Goal: Navigation & Orientation: Find specific page/section

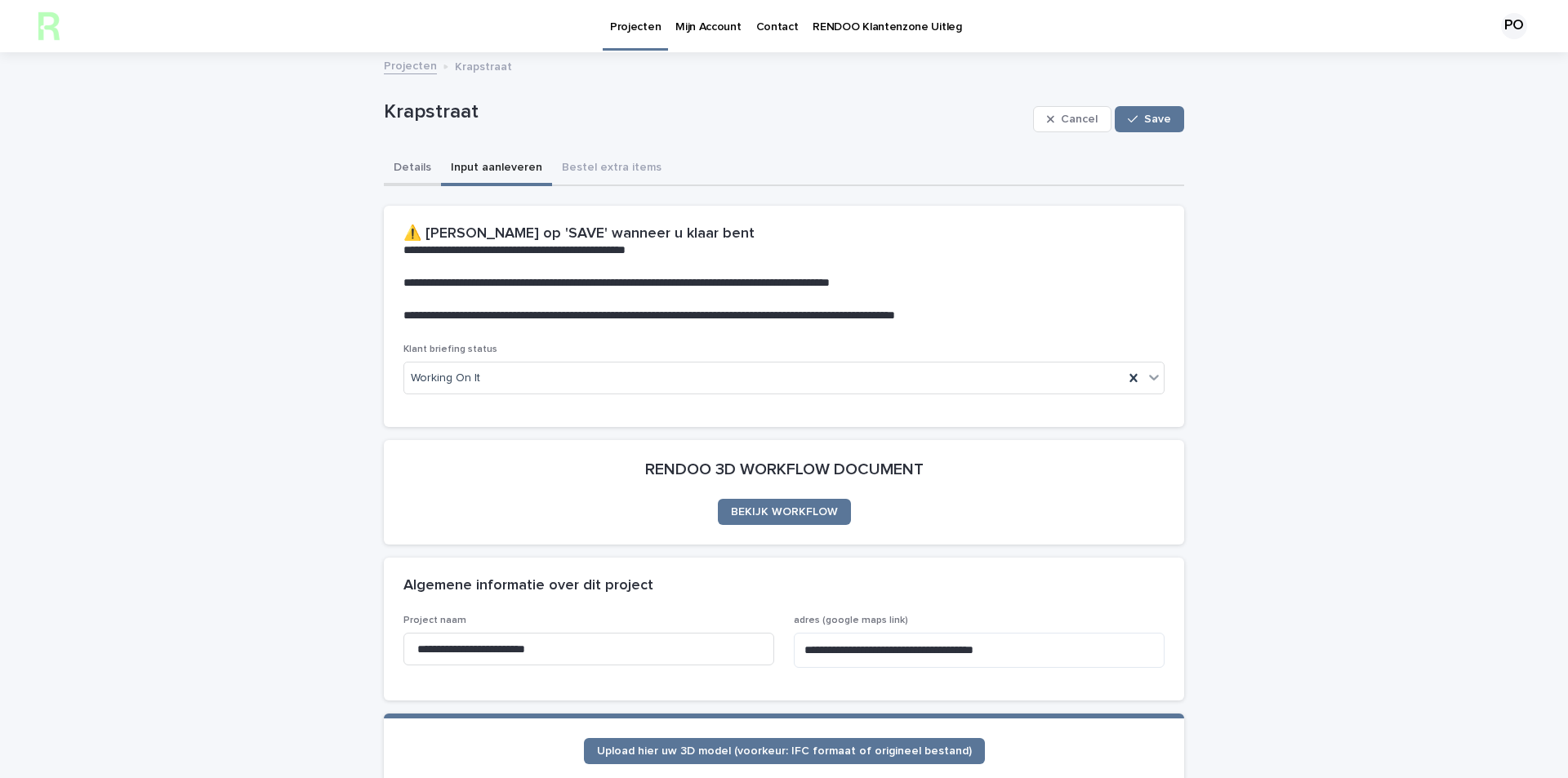
click at [400, 157] on button "Details" at bounding box center [412, 169] width 57 height 35
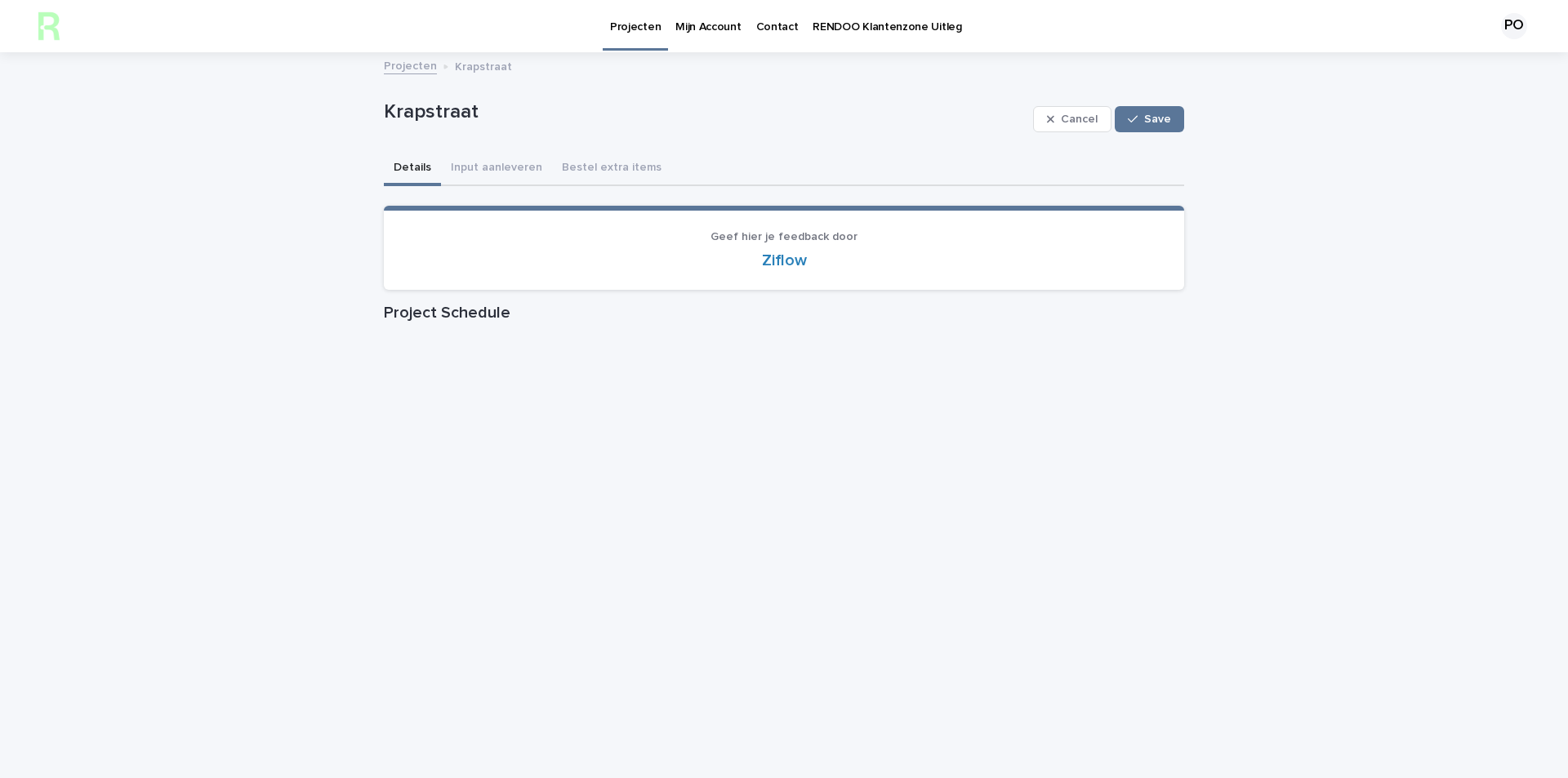
click at [403, 66] on link "Projecten" at bounding box center [410, 65] width 53 height 19
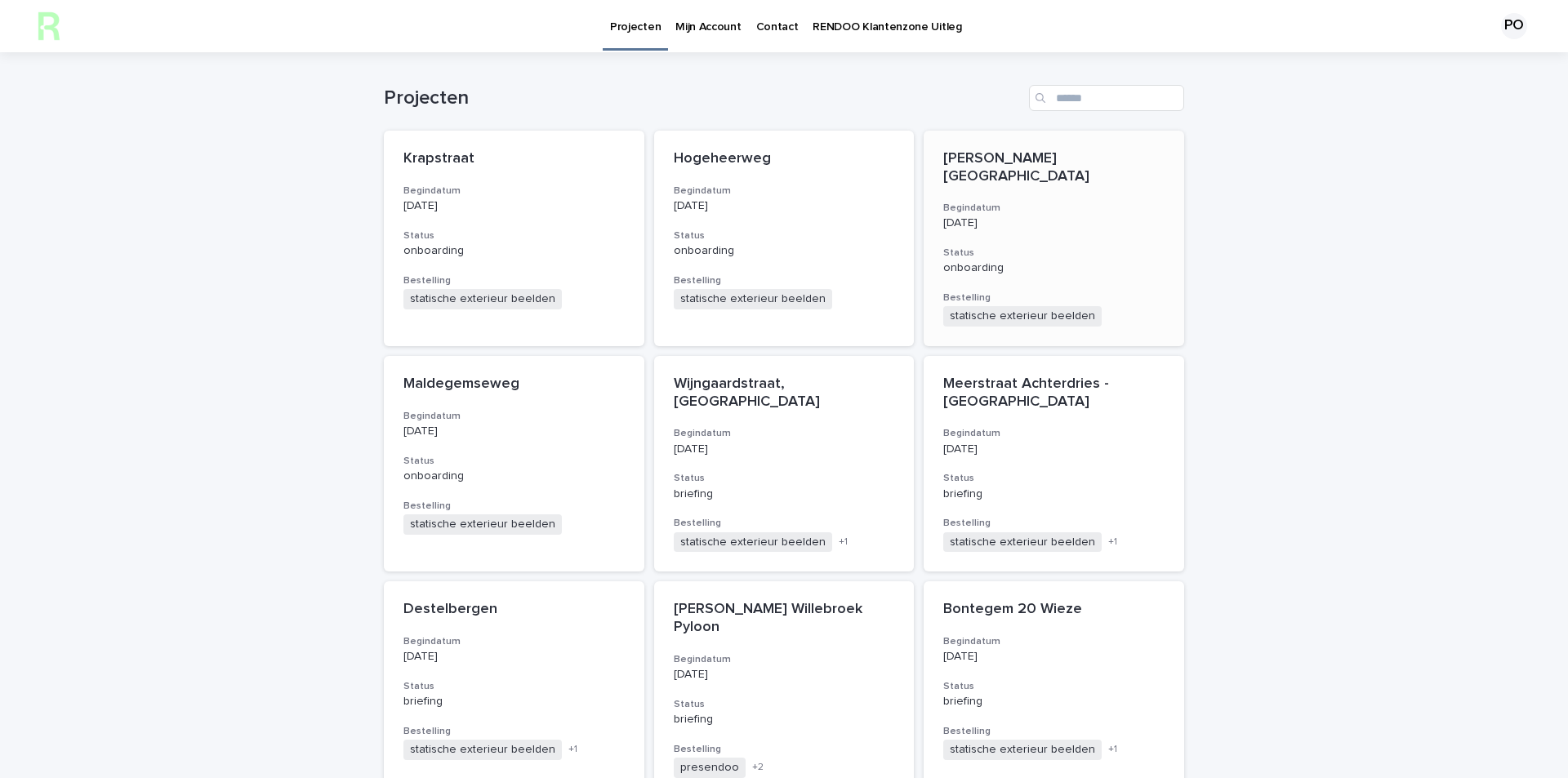
click at [999, 182] on p "[PERSON_NAME][GEOGRAPHIC_DATA]" at bounding box center [1054, 167] width 221 height 36
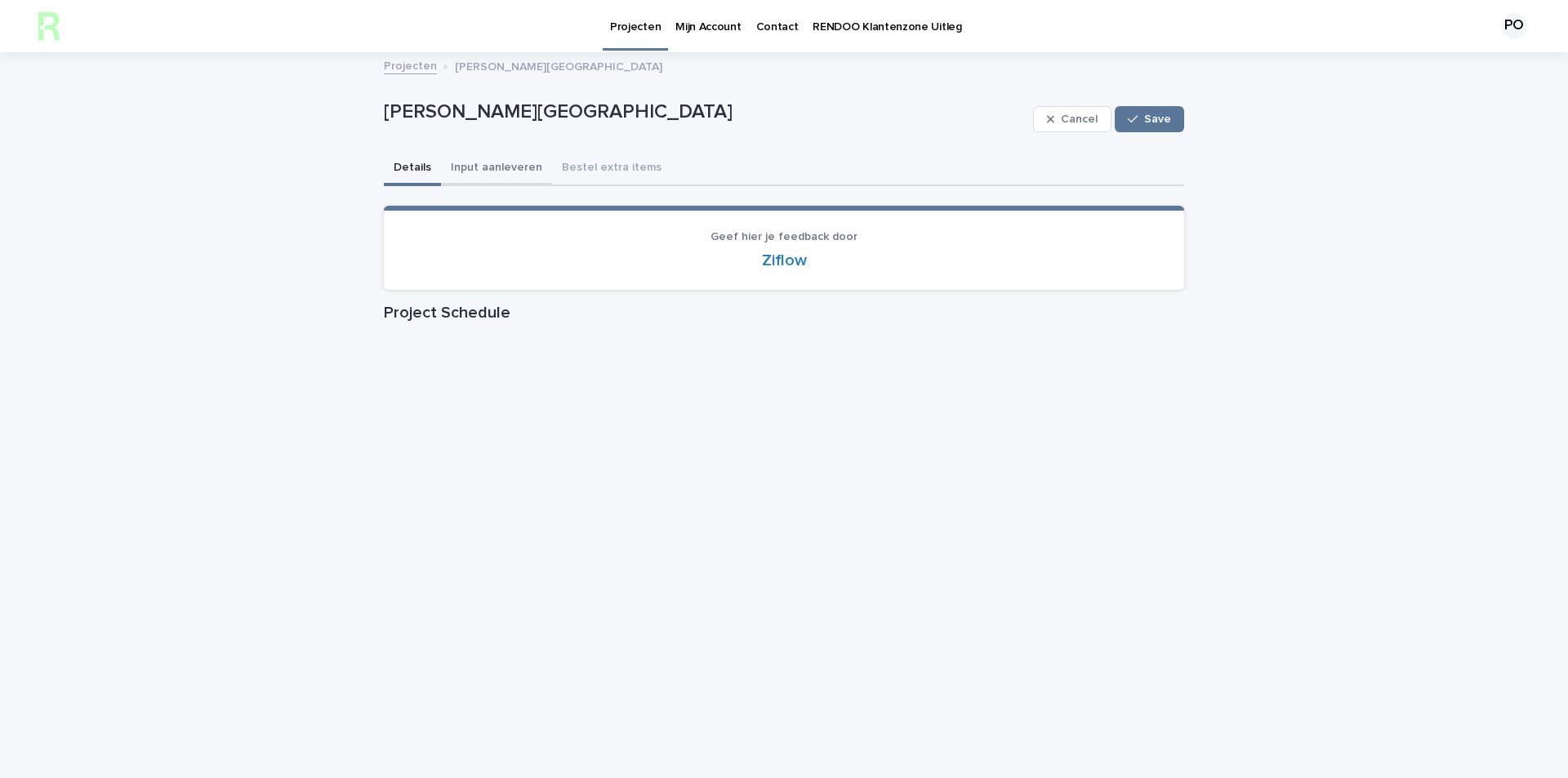
click at [489, 177] on button "Input aanleveren" at bounding box center [496, 169] width 111 height 35
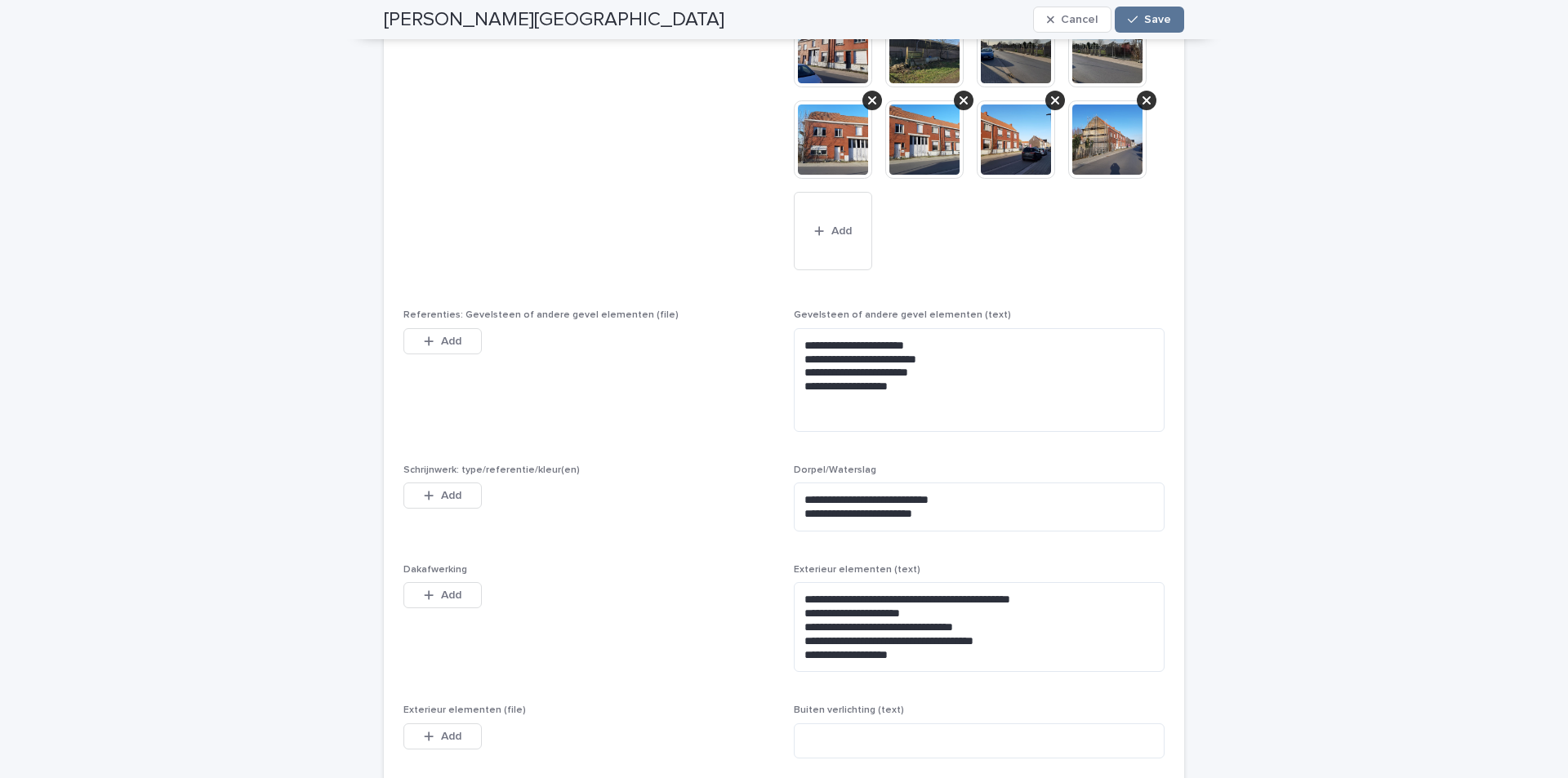
scroll to position [1225, 0]
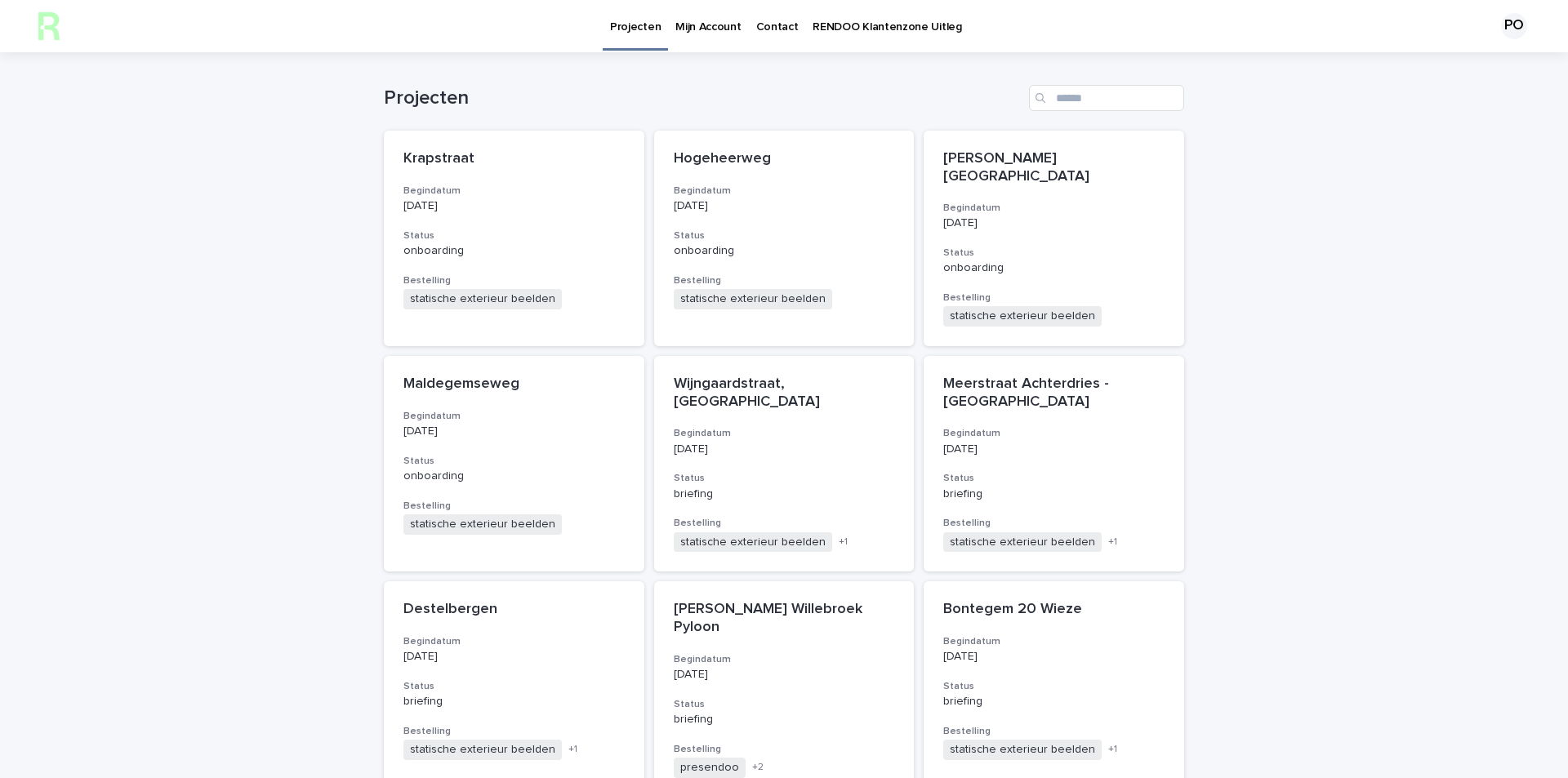
scroll to position [82, 0]
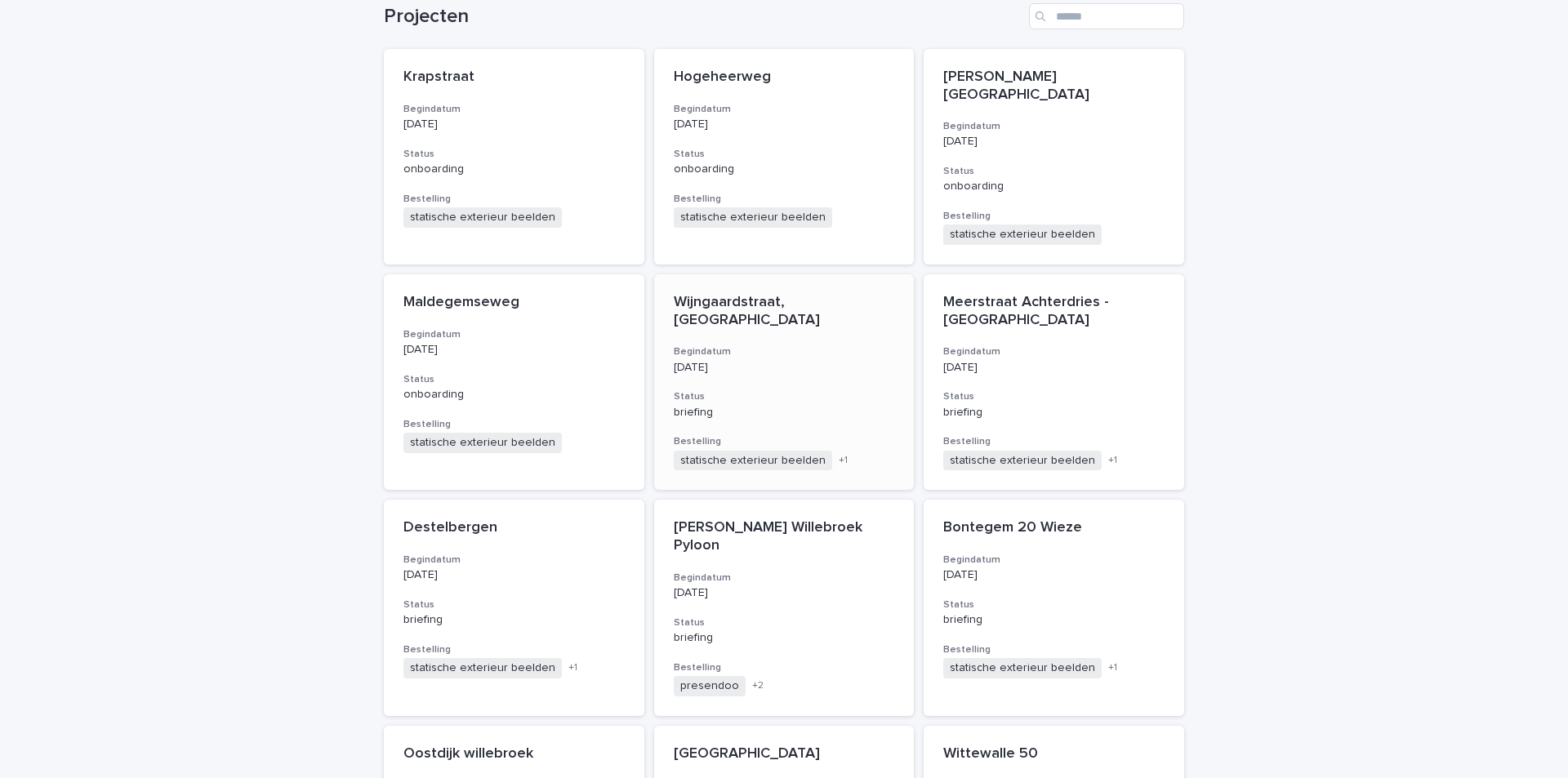
click at [753, 313] on div "Wijngaardstraat, [GEOGRAPHIC_DATA] Begindatum [DATE] Status briefing Bestelling…" at bounding box center [784, 382] width 261 height 215
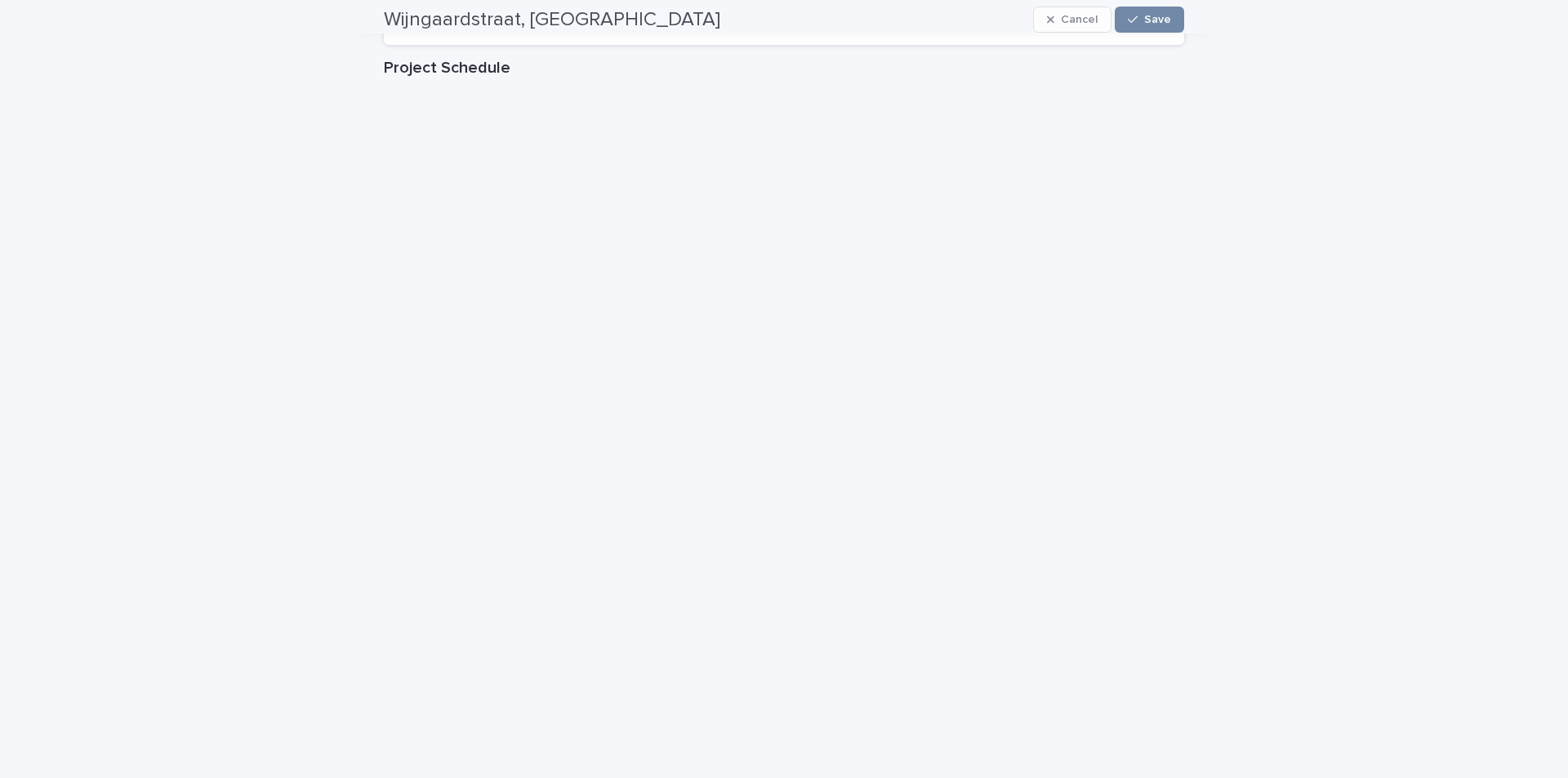
scroll to position [82, 0]
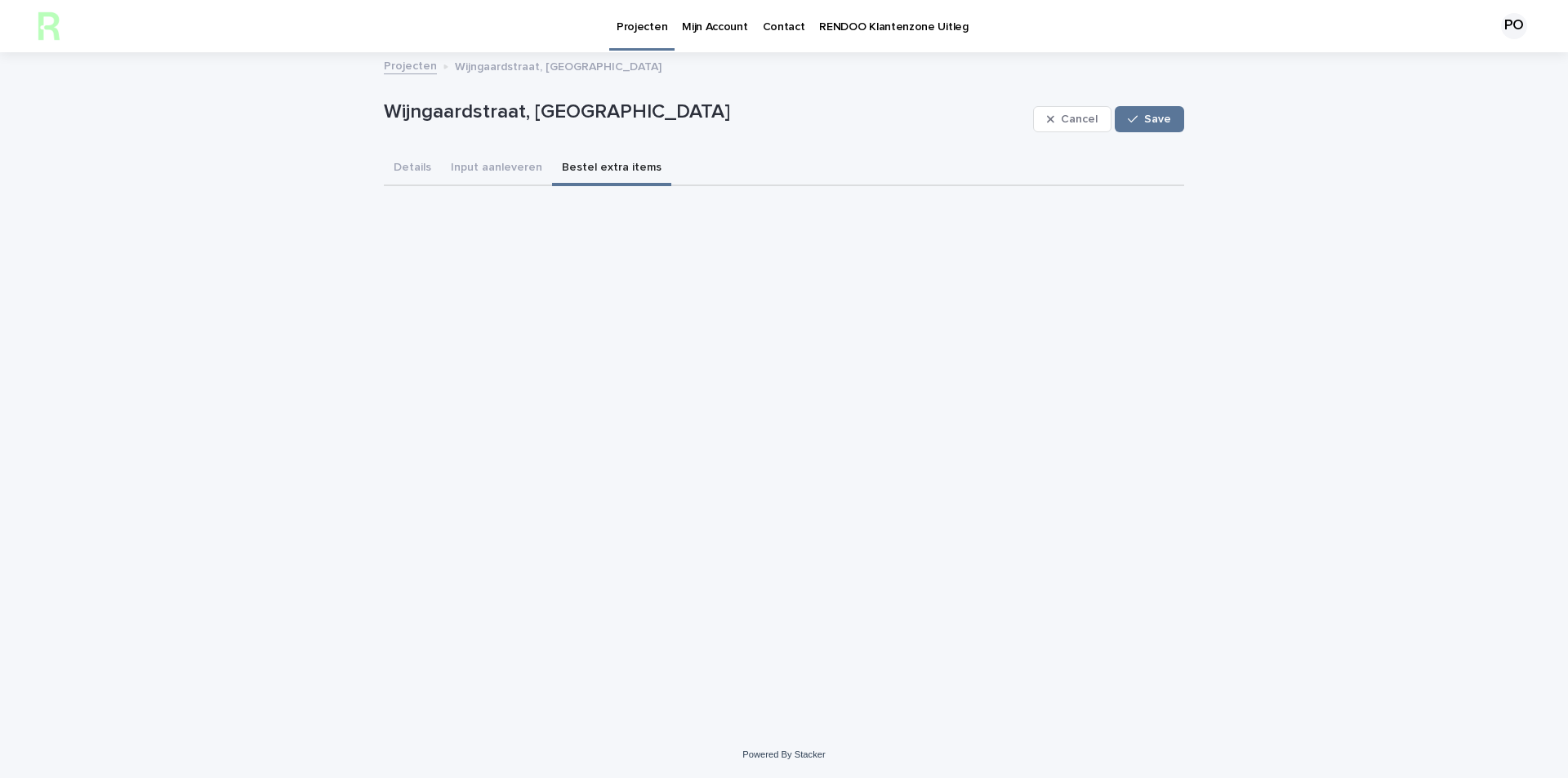
click at [469, 82] on div "[GEOGRAPHIC_DATA] Save [GEOGRAPHIC_DATA] Save Sorry, there was an error saving …" at bounding box center [784, 150] width 800 height 192
click at [489, 165] on button "Input aanleveren" at bounding box center [496, 169] width 111 height 35
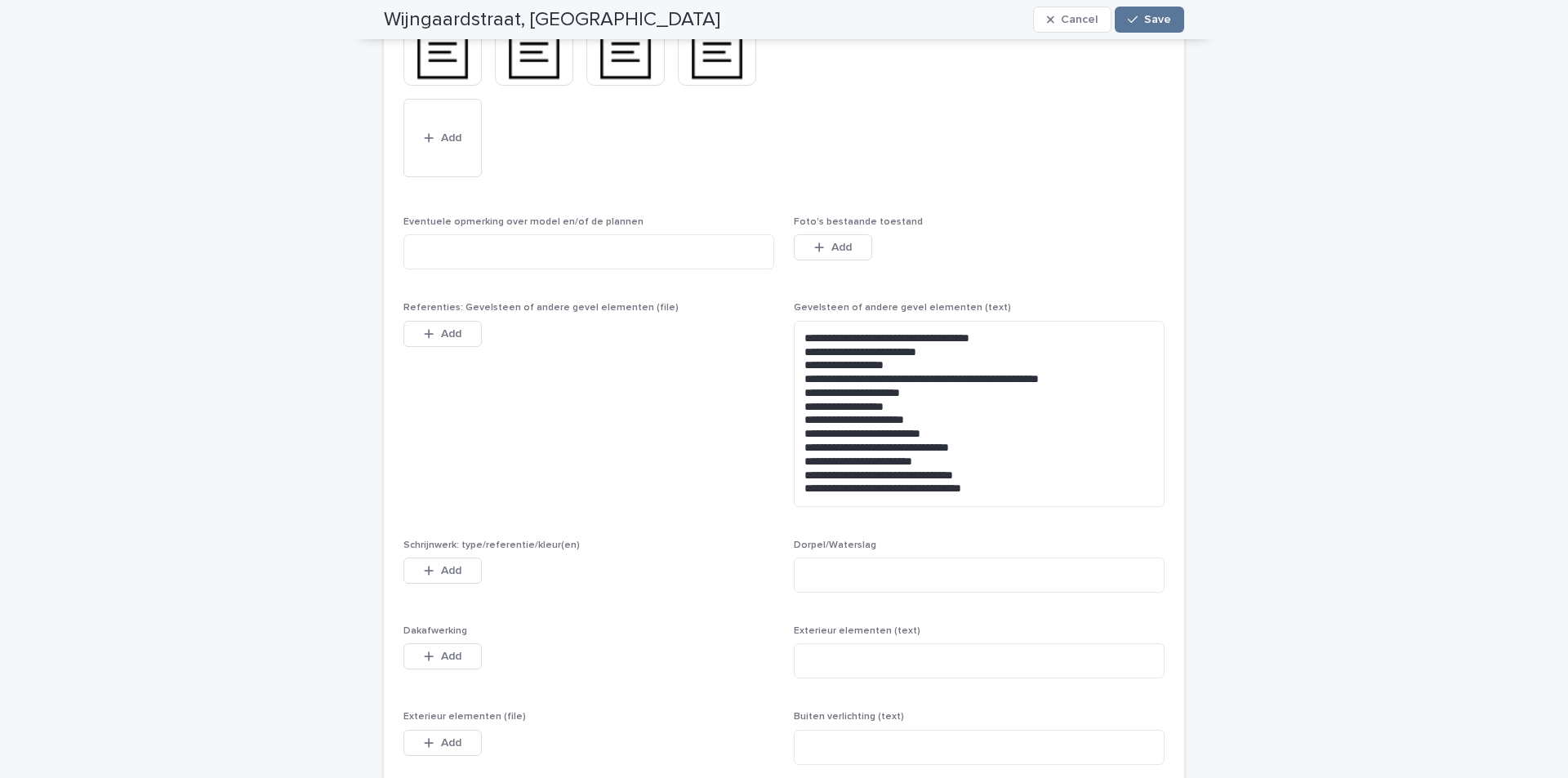
scroll to position [653, 0]
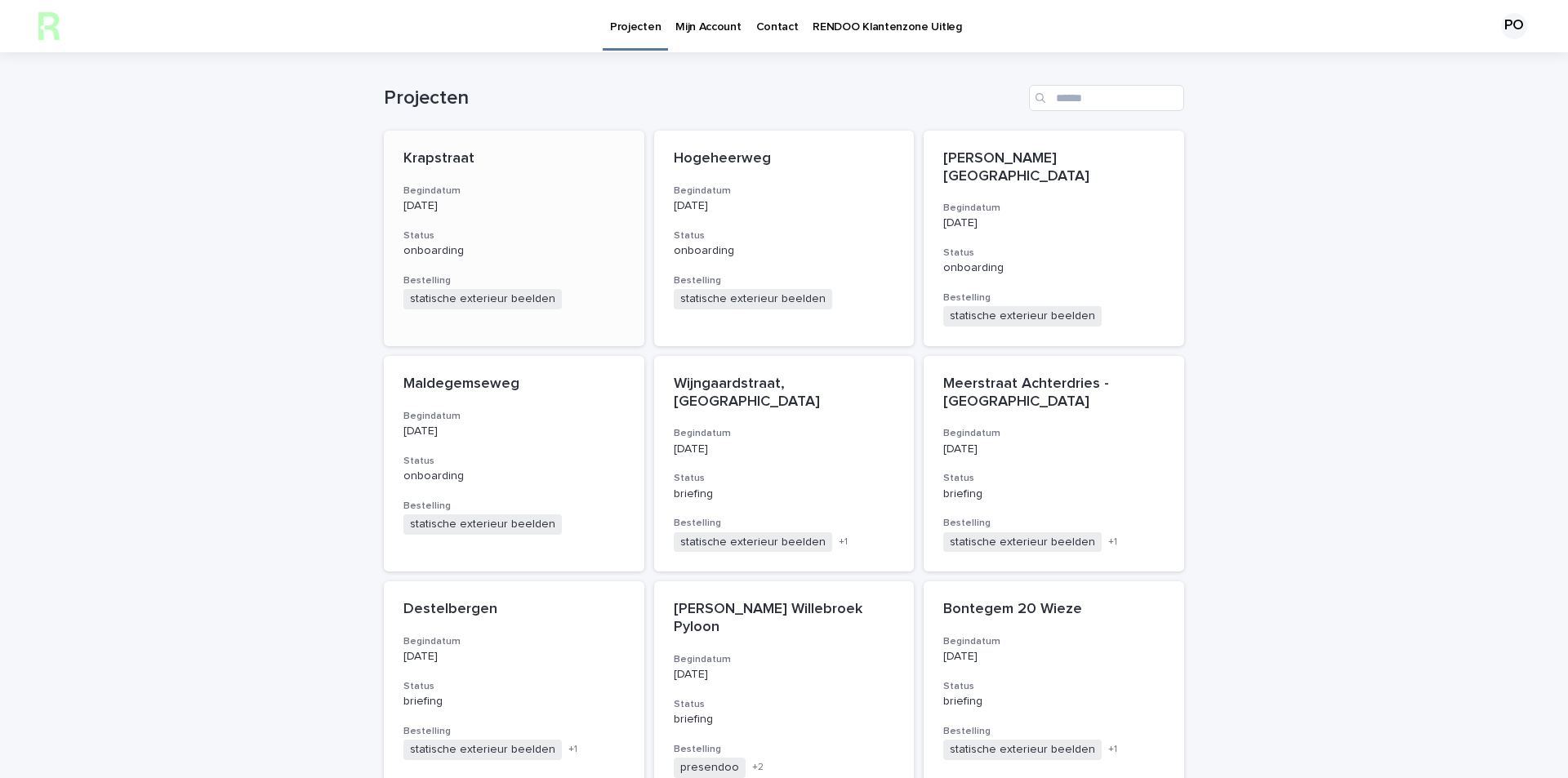
click at [469, 182] on div "Krapstraat Begindatum [DATE] Status onboarding Bestelling statische exterieur b…" at bounding box center [514, 230] width 261 height 198
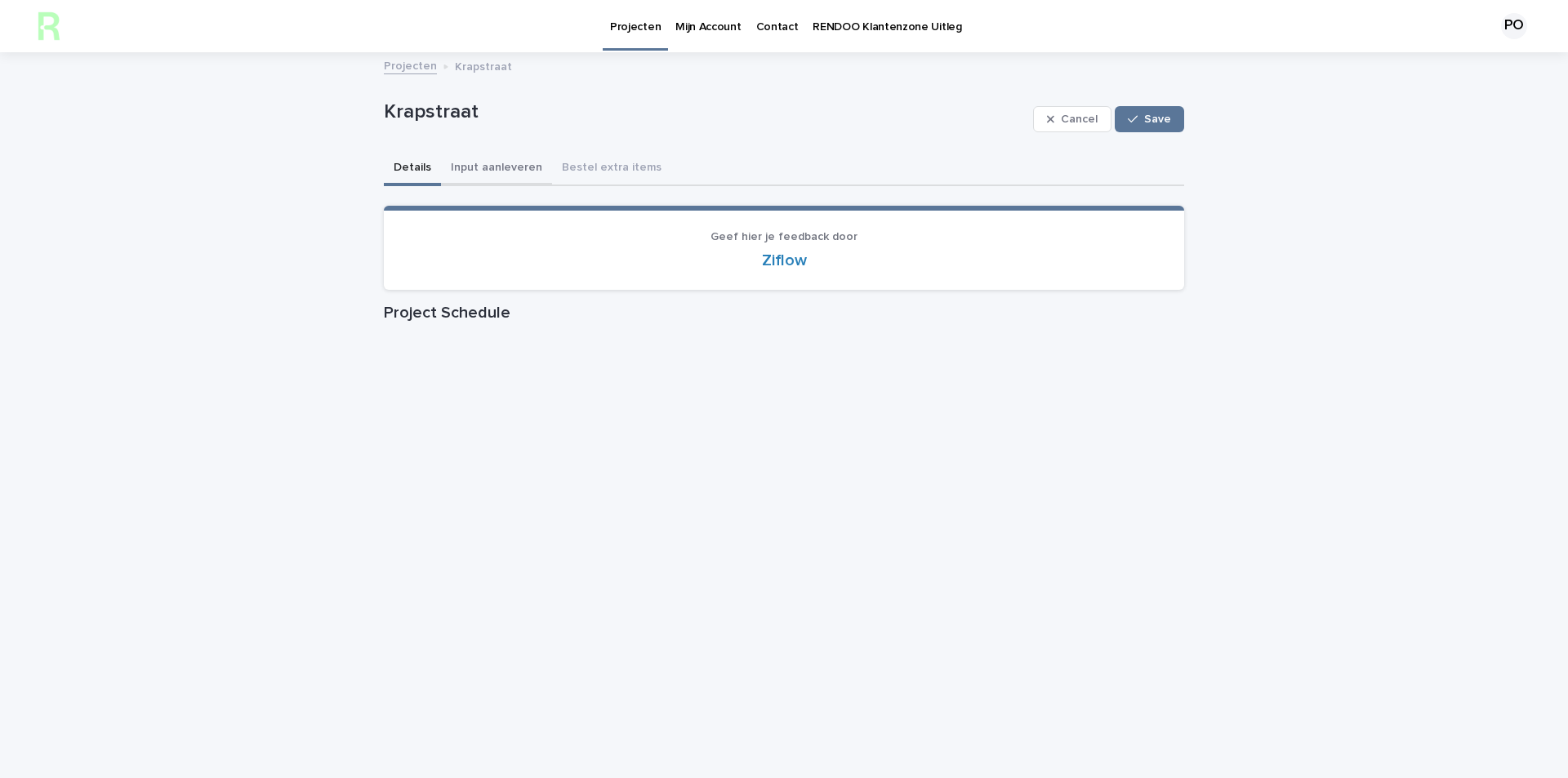
click at [475, 175] on button "Input aanleveren" at bounding box center [496, 169] width 111 height 35
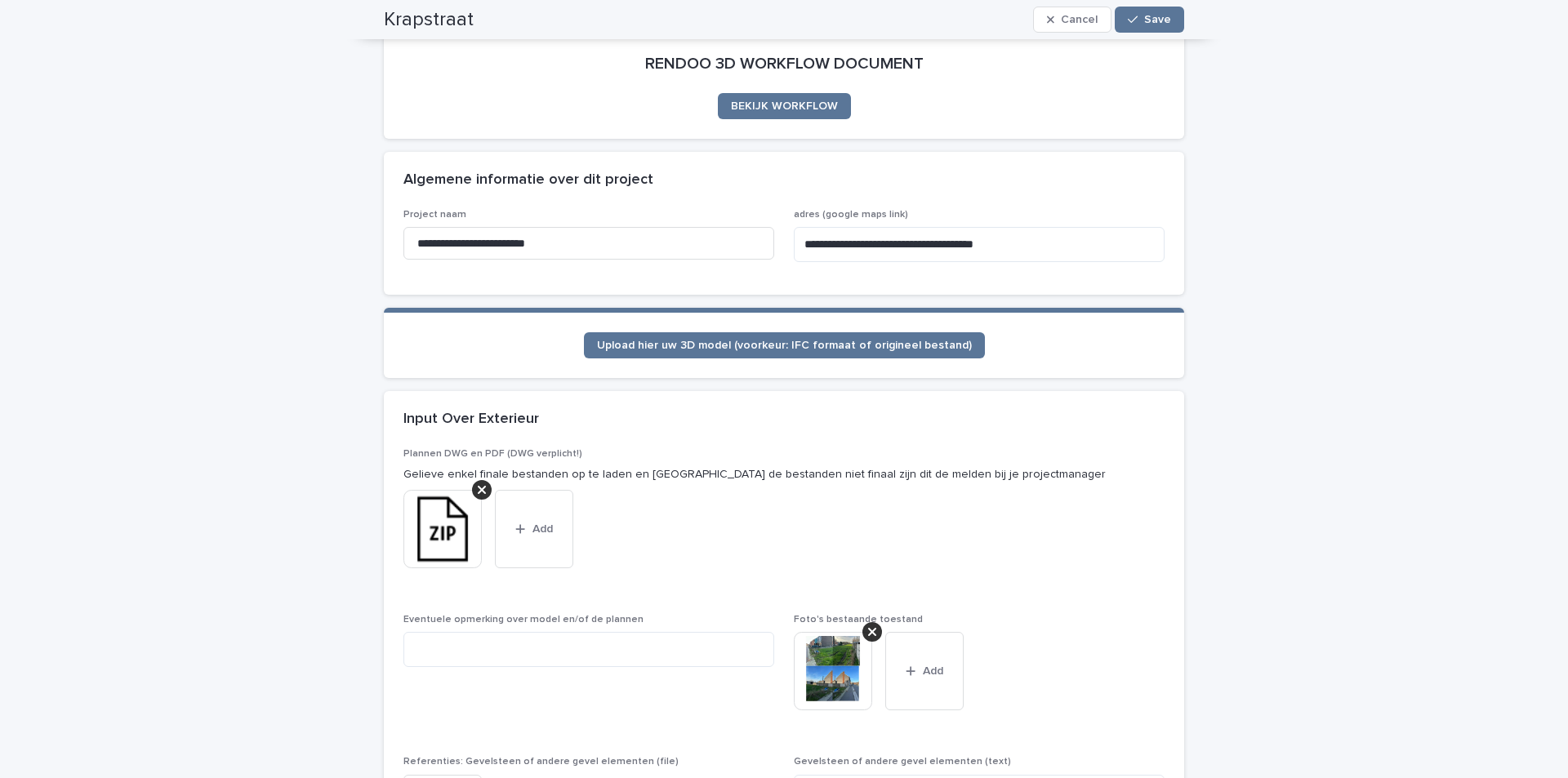
scroll to position [324, 0]
